Goal: Information Seeking & Learning: Learn about a topic

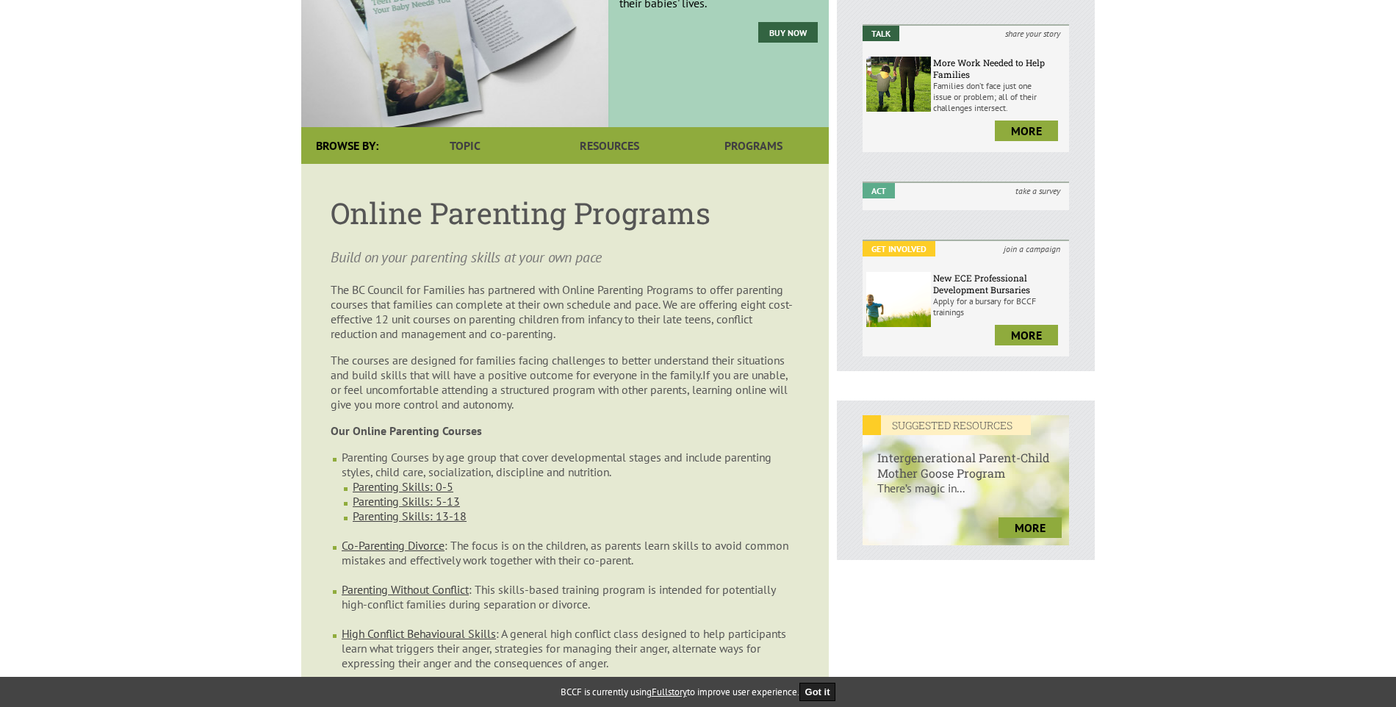
scroll to position [294, 0]
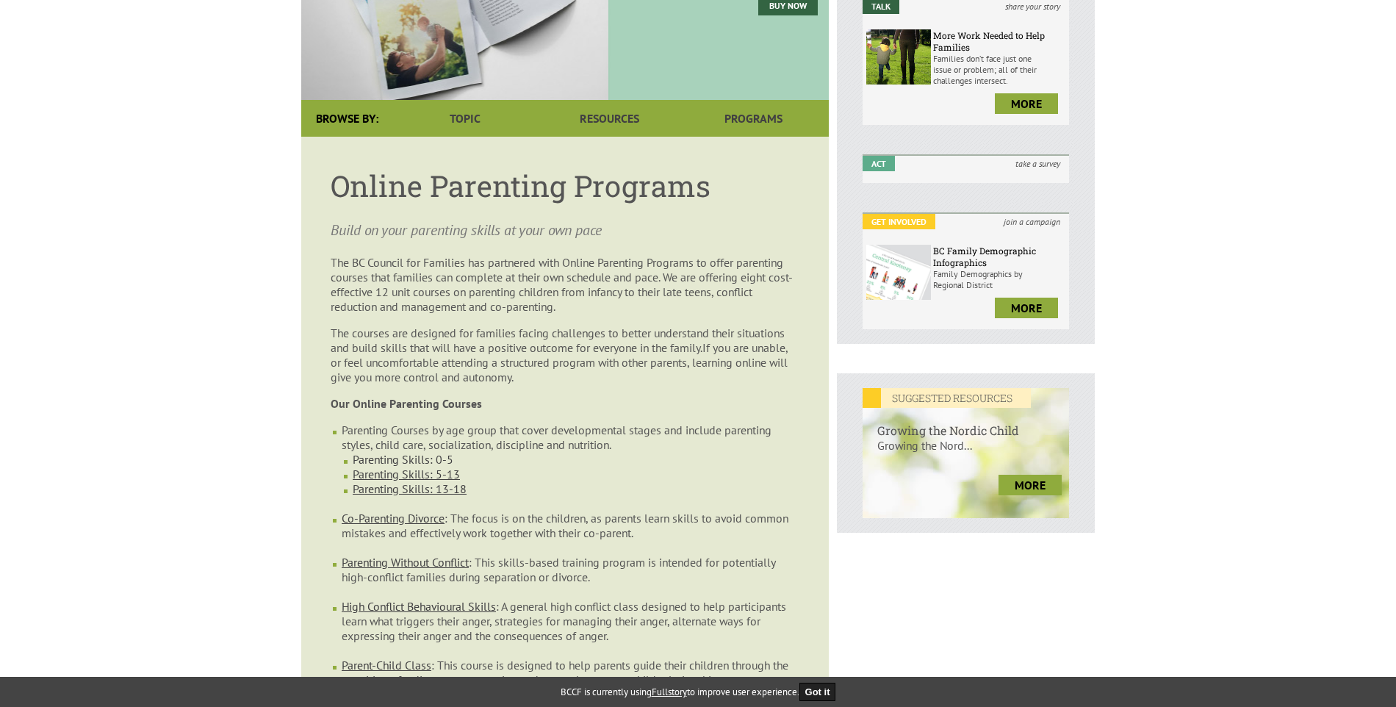
click at [421, 452] on link "Parenting Skills: 0-5" at bounding box center [403, 459] width 101 height 15
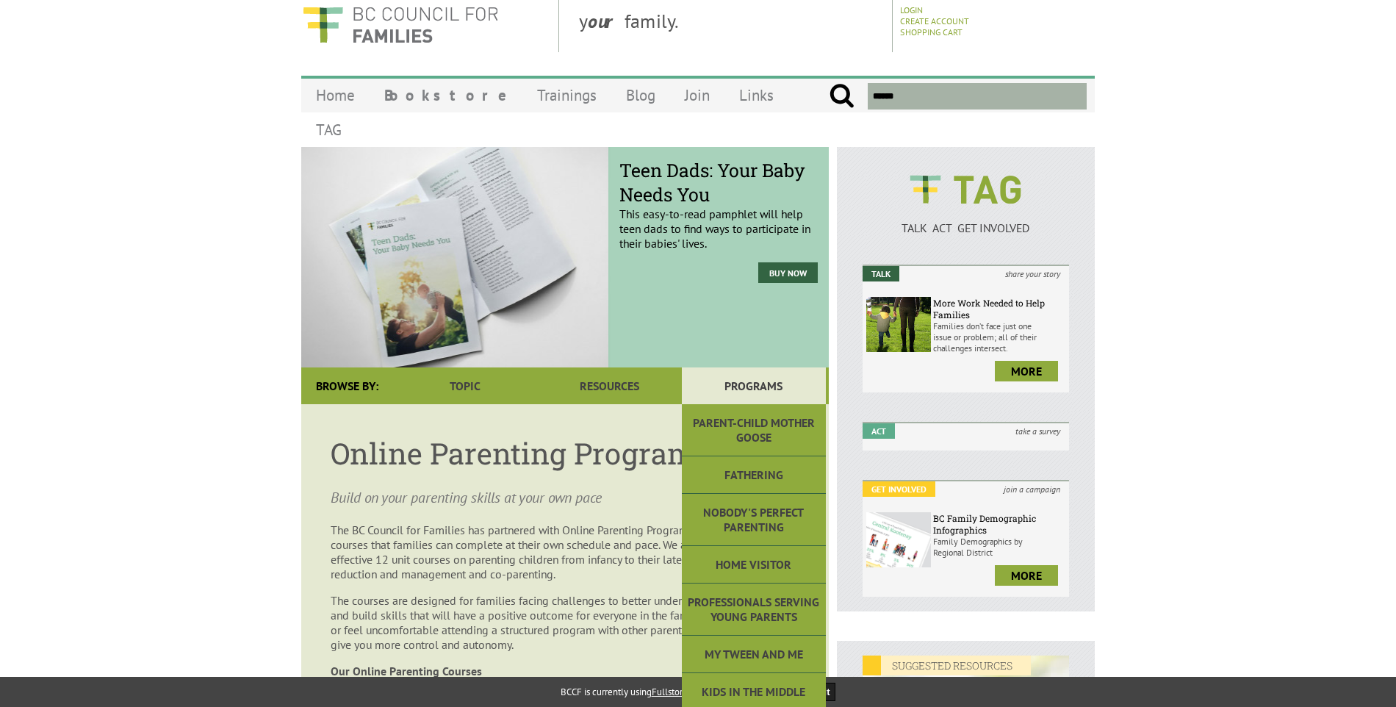
scroll to position [0, 0]
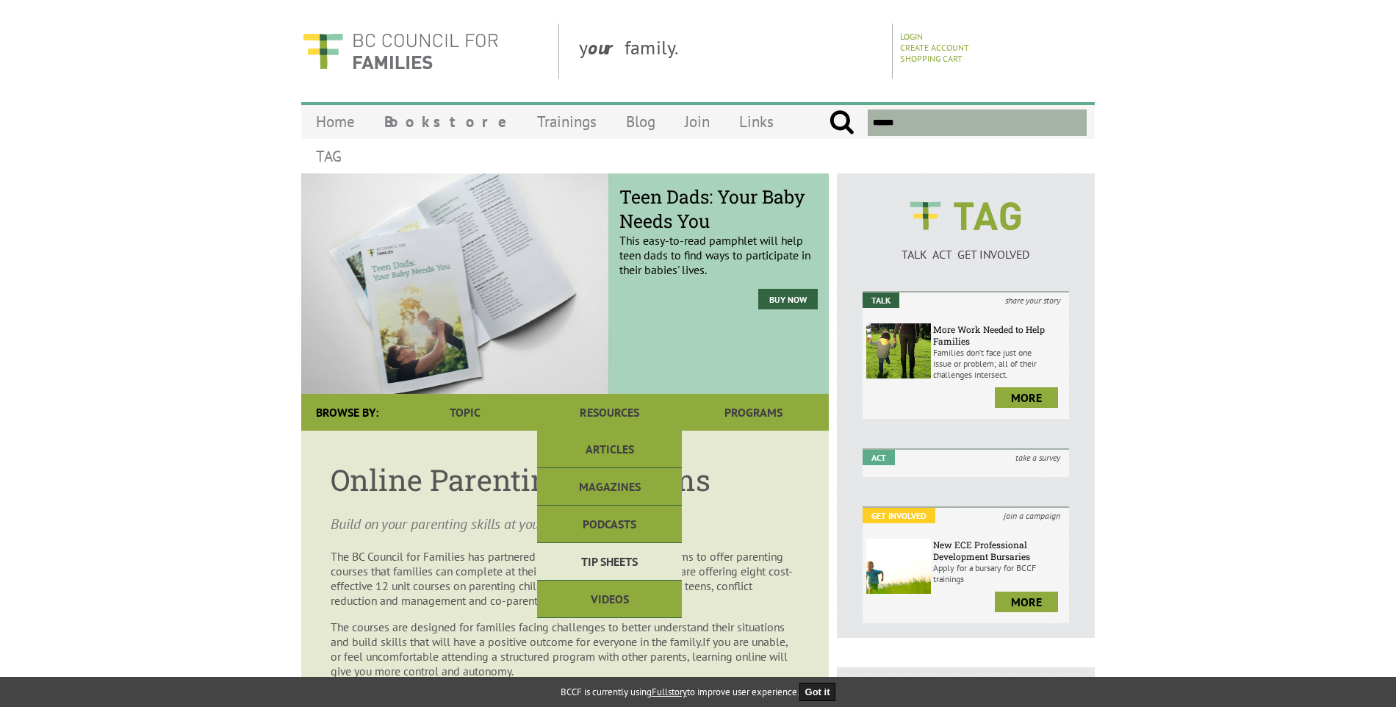
click at [592, 543] on link "Tip Sheets" at bounding box center [609, 561] width 144 height 37
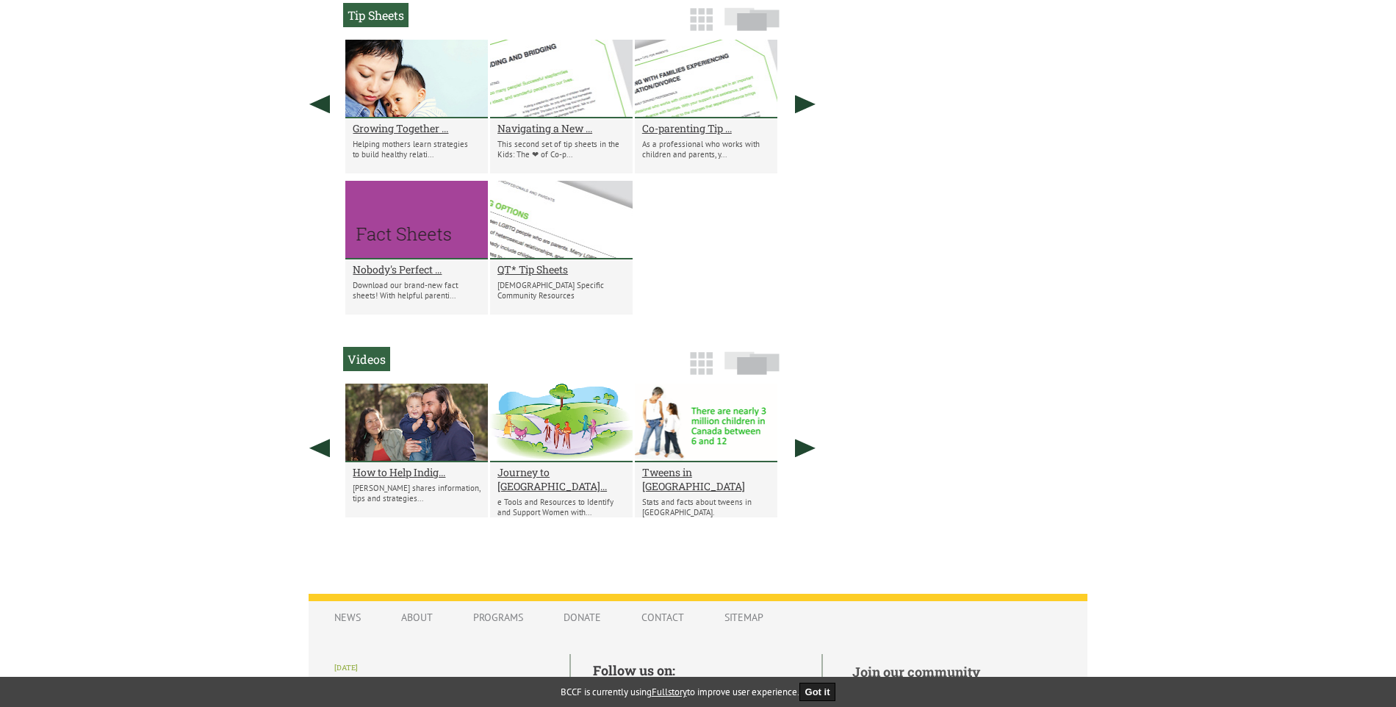
scroll to position [1282, 0]
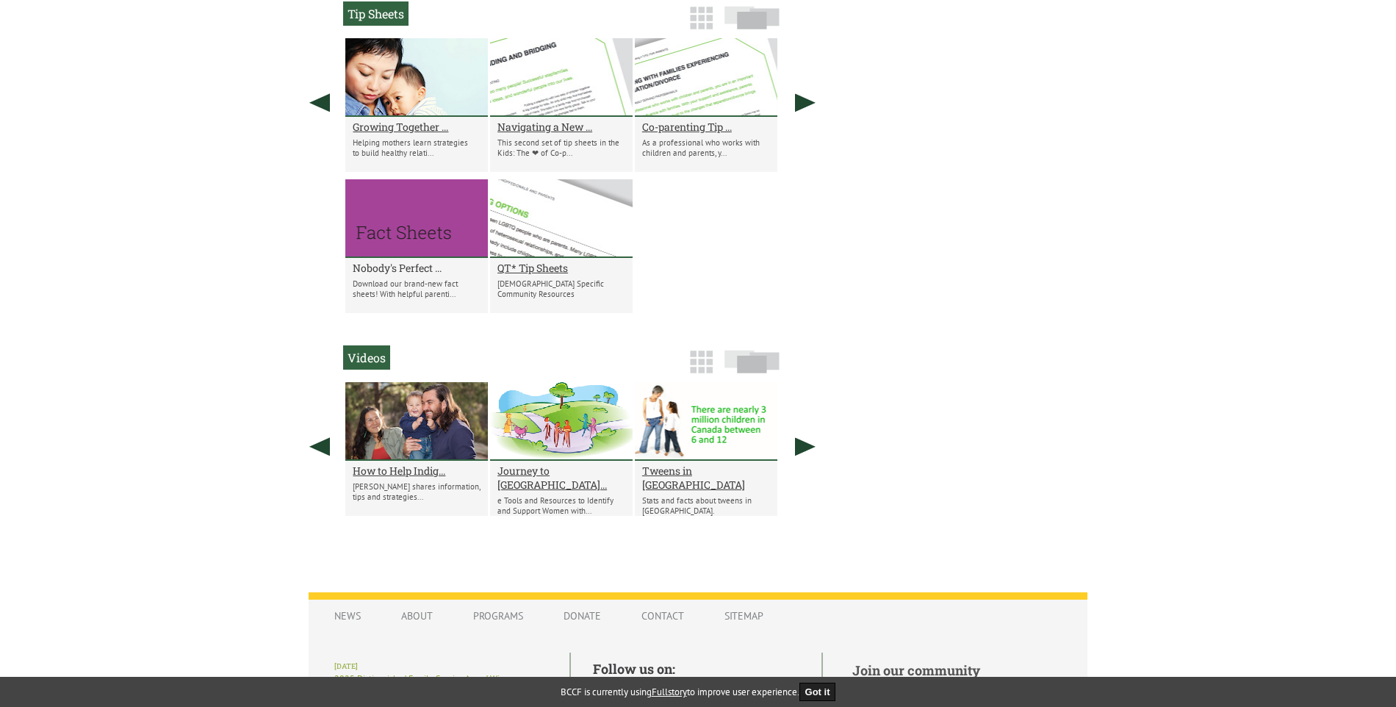
click at [396, 268] on h2 "Nobody's Perfect ..." at bounding box center [417, 268] width 128 height 14
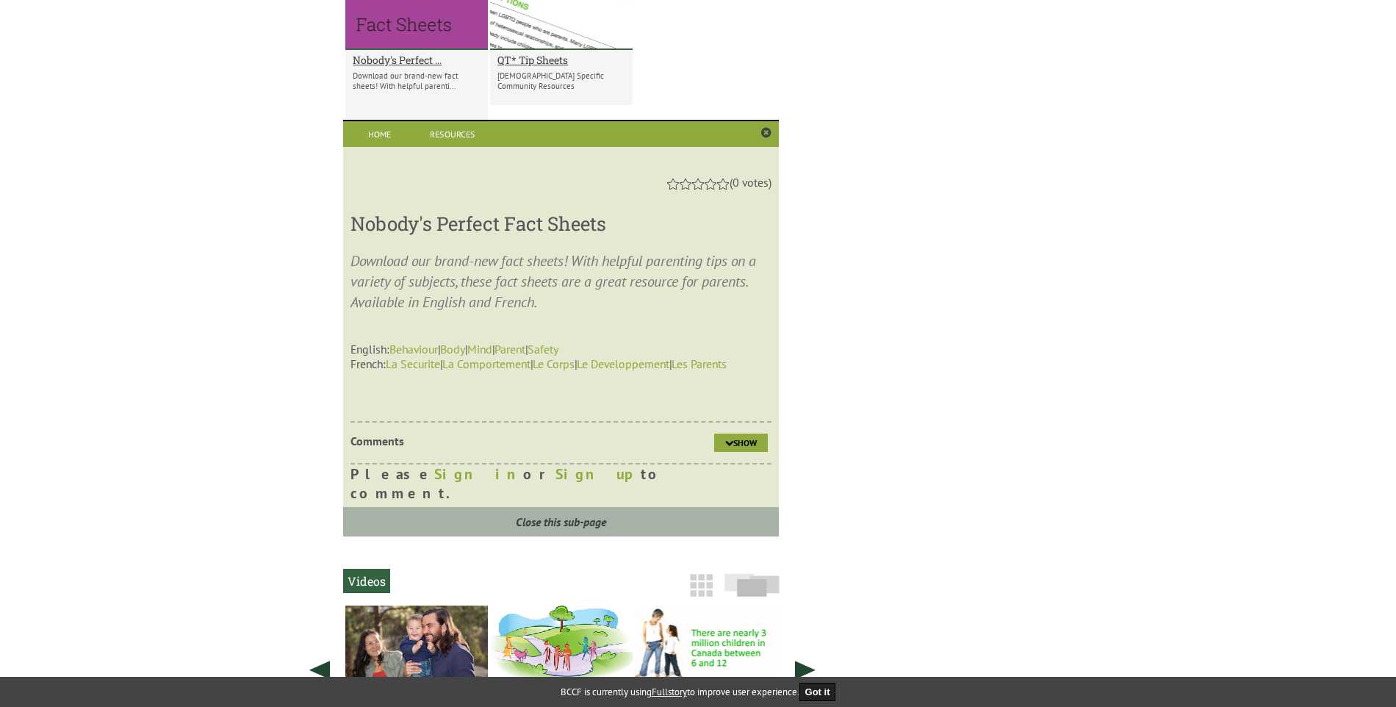
scroll to position [1492, 0]
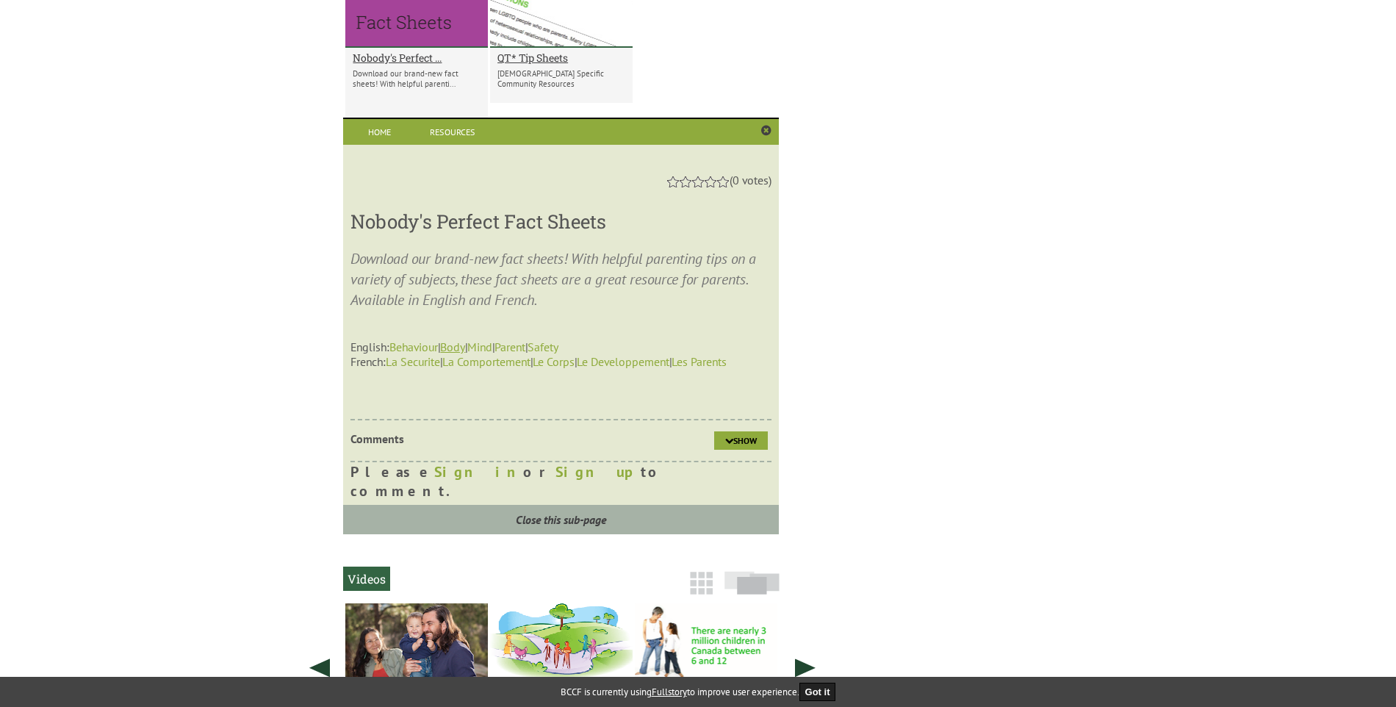
click at [459, 347] on link "Body" at bounding box center [452, 346] width 25 height 15
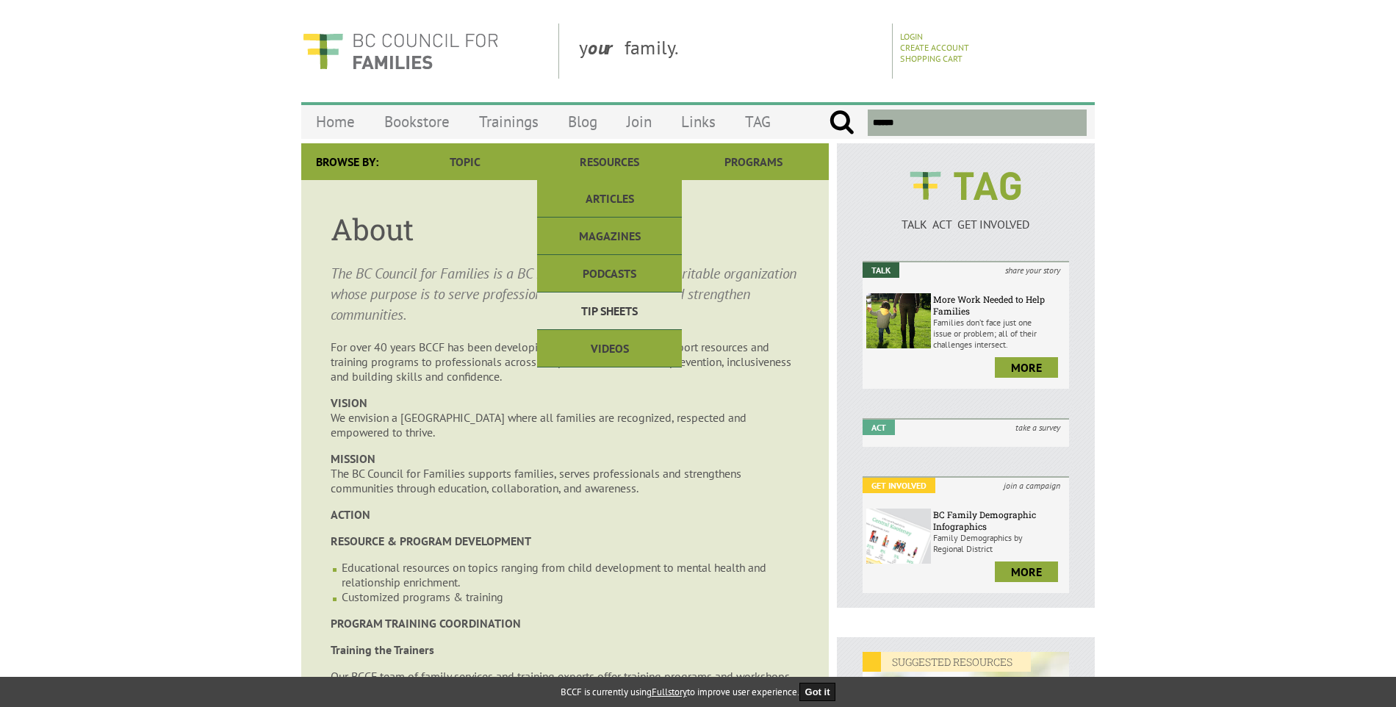
click at [610, 307] on link "Tip Sheets" at bounding box center [609, 310] width 144 height 37
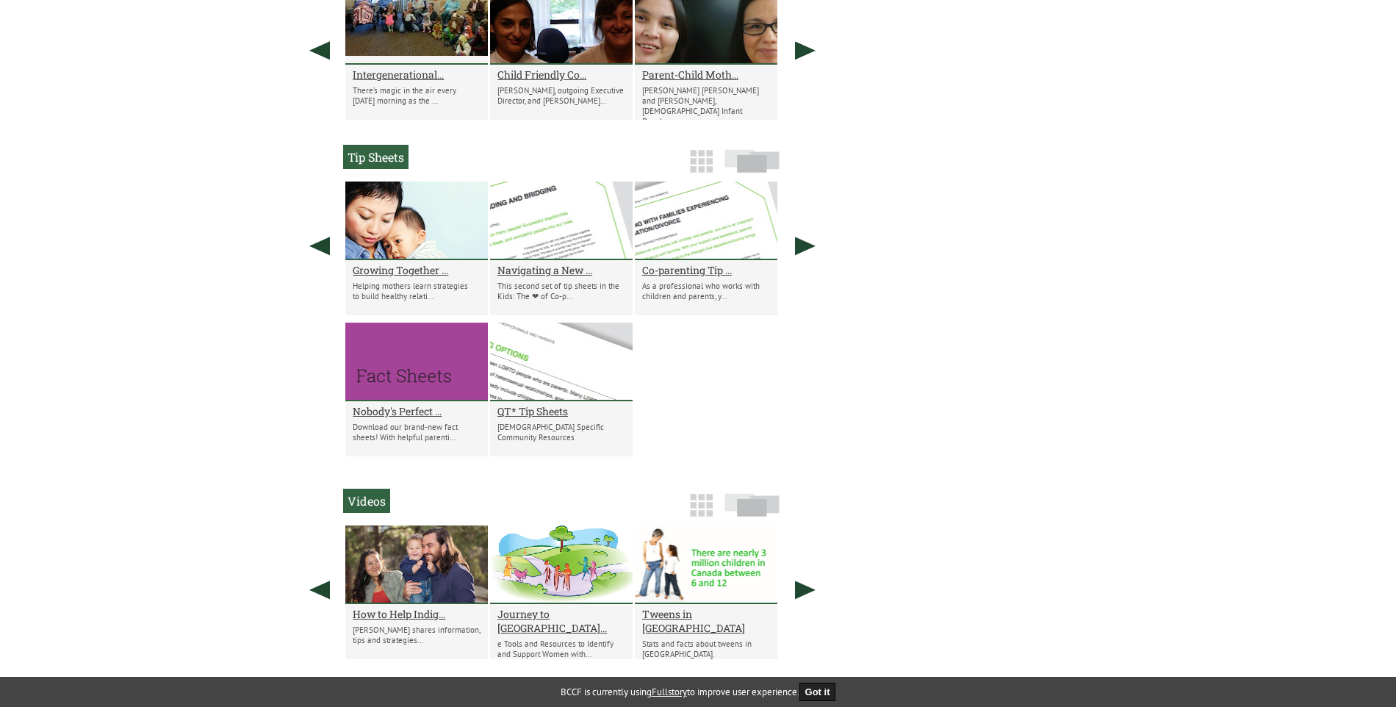
scroll to position [1135, 0]
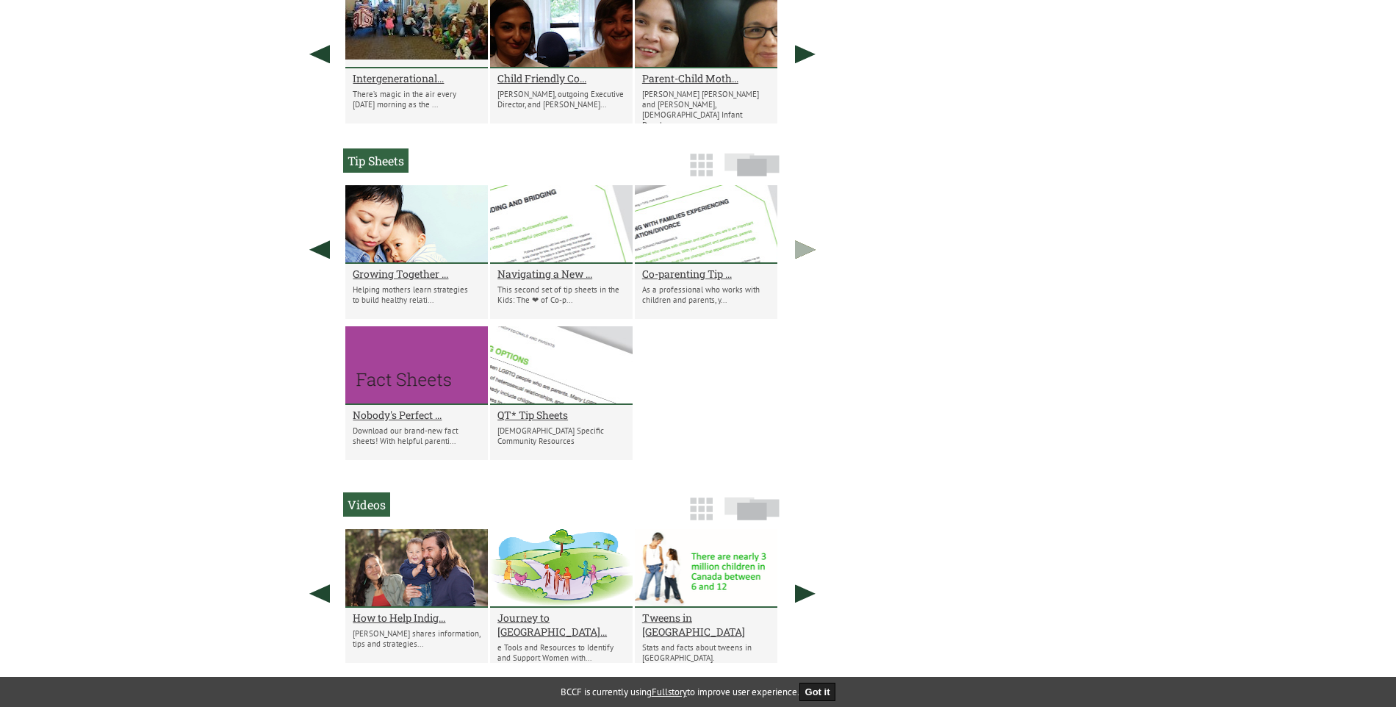
click at [802, 240] on link at bounding box center [805, 249] width 37 height 129
click at [802, 247] on link at bounding box center [805, 249] width 37 height 129
click at [326, 255] on link at bounding box center [319, 249] width 37 height 129
click at [324, 254] on link at bounding box center [319, 249] width 37 height 129
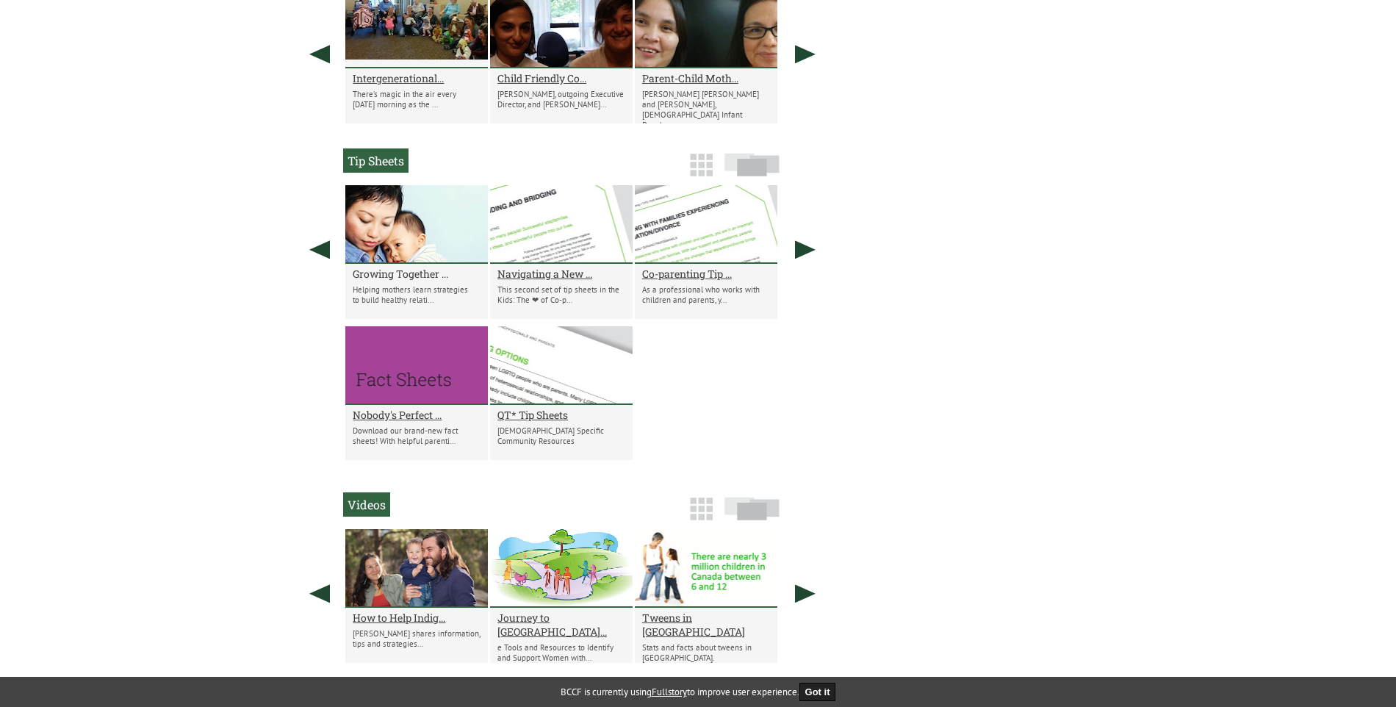
click at [401, 278] on h2 "Growing Together ..." at bounding box center [417, 274] width 128 height 14
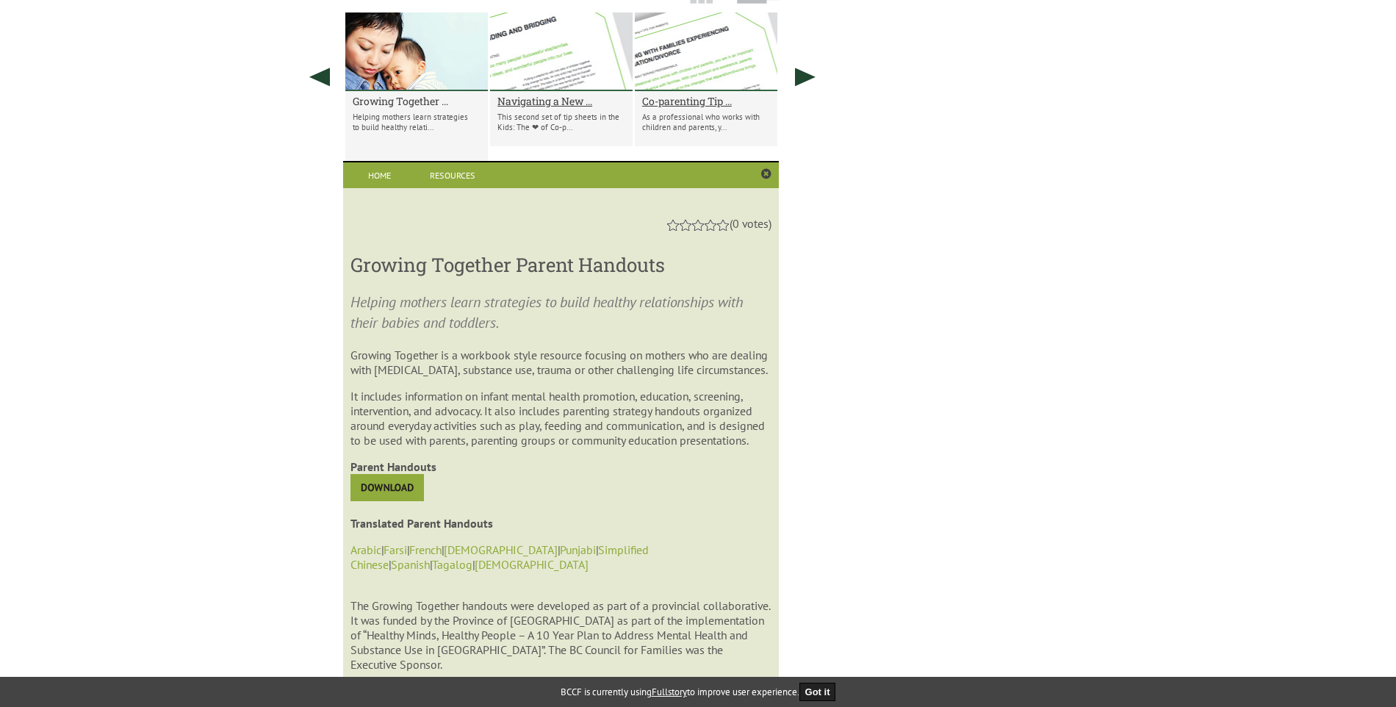
scroll to position [1351, 0]
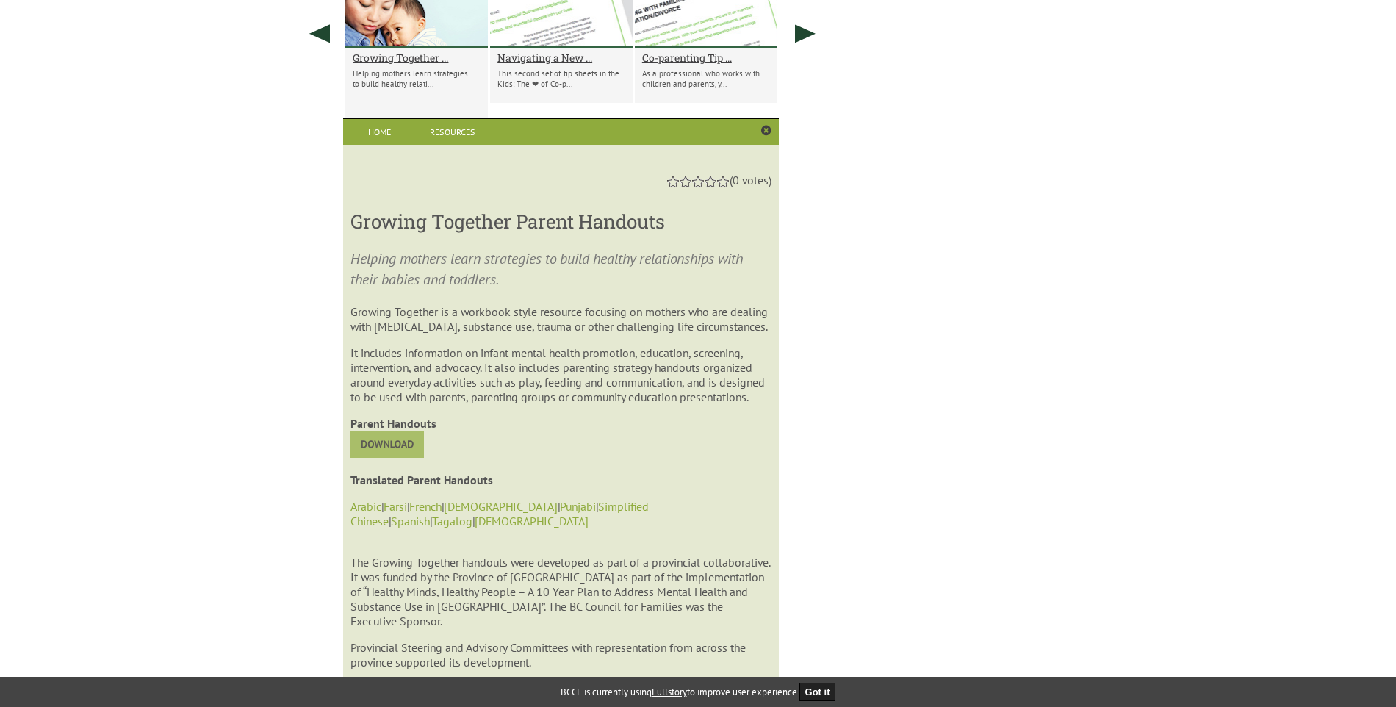
click at [379, 458] on img at bounding box center [387, 444] width 73 height 27
